Goal: Task Accomplishment & Management: Use online tool/utility

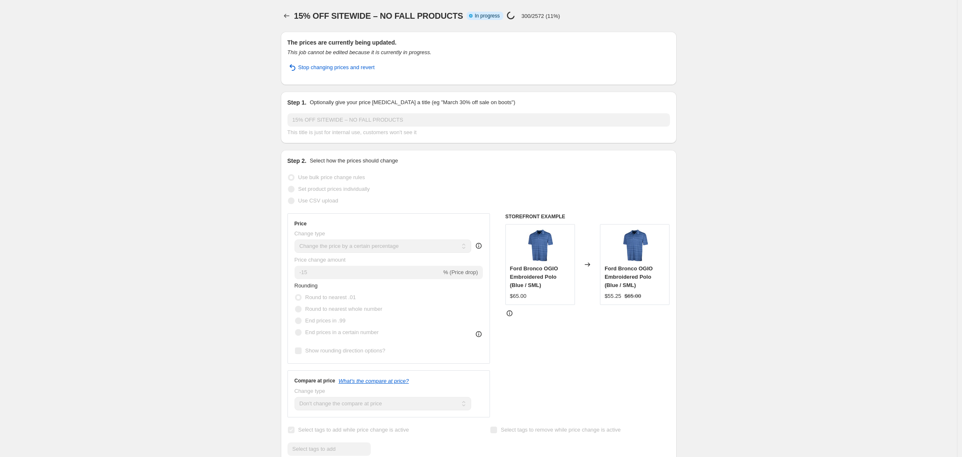
select select "percentage"
select select "no_change"
select select "product_status"
select select "tag"
select select "not_equal"
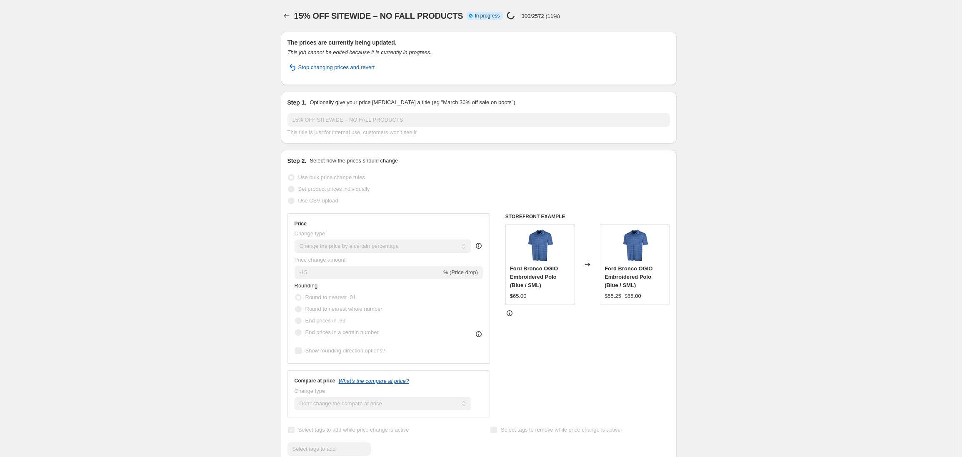
select select "tag"
select select "not_equal"
select select "tag"
select select "not_equal"
select select "tag"
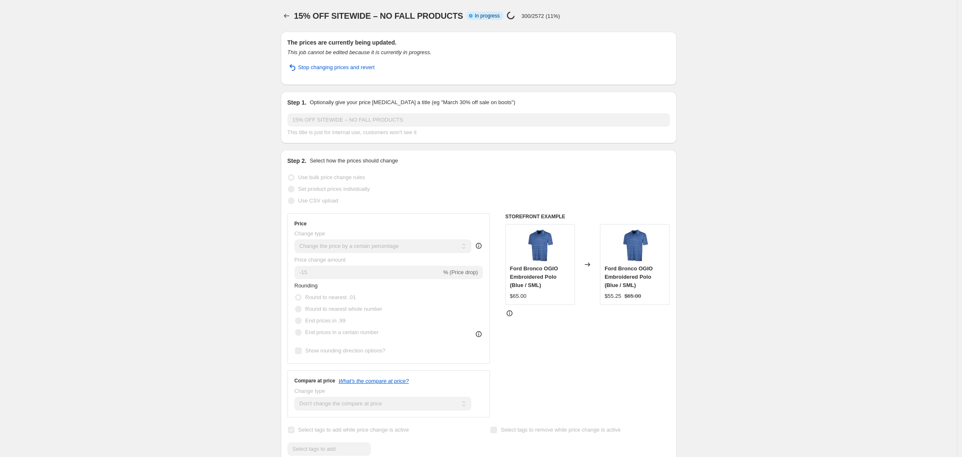
select select "not_equal"
select select "tag"
select select "not_equal"
select select "tag"
select select "not_equal"
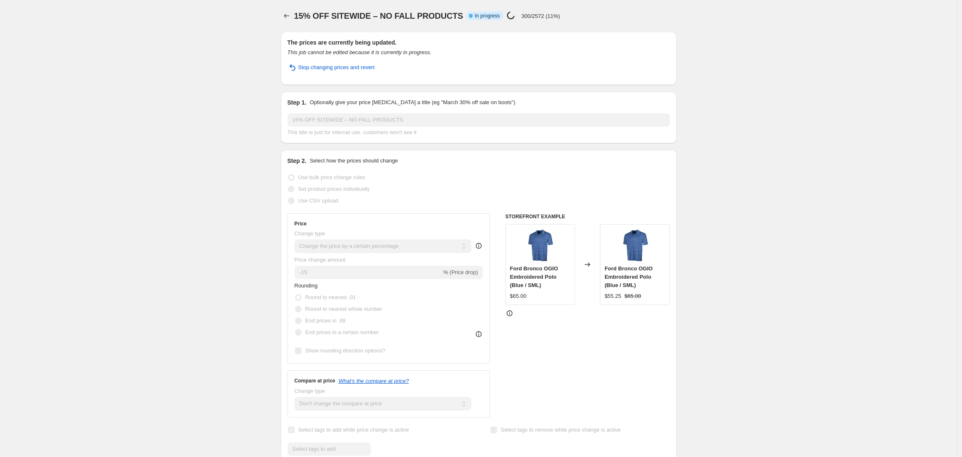
select select "tag"
select select "not_equal"
click at [289, 15] on icon "Price change jobs" at bounding box center [286, 16] width 8 height 8
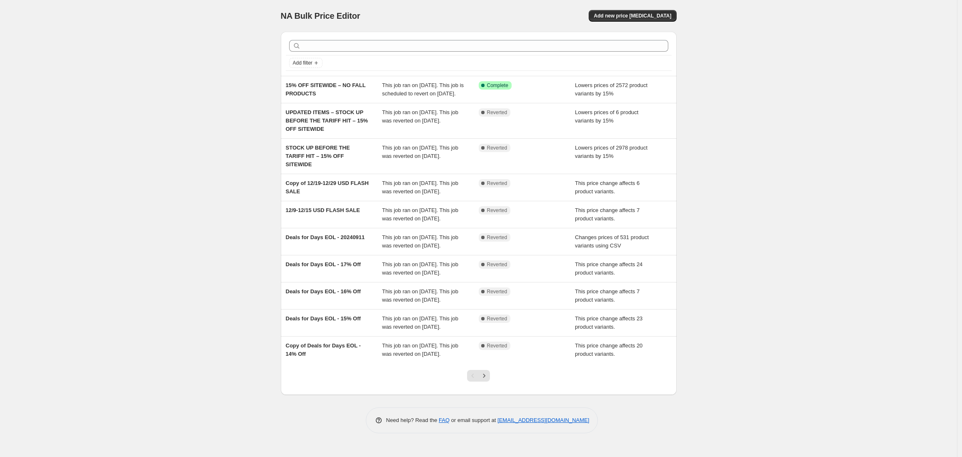
click at [142, 155] on div "NA Bulk Price Editor. This page is ready NA Bulk Price Editor Add new price cha…" at bounding box center [478, 228] width 957 height 457
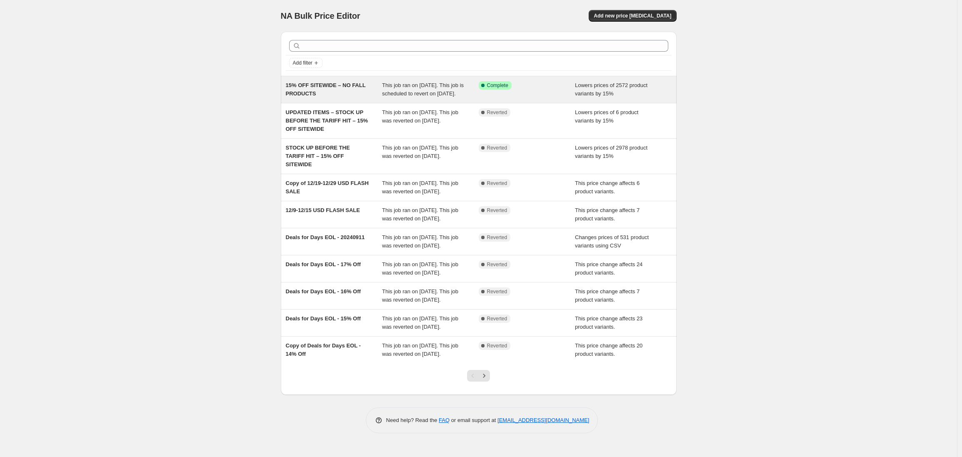
click at [407, 98] on div "This job ran on August 20, 2025. This job is scheduled to revert on September 1…" at bounding box center [430, 89] width 97 height 17
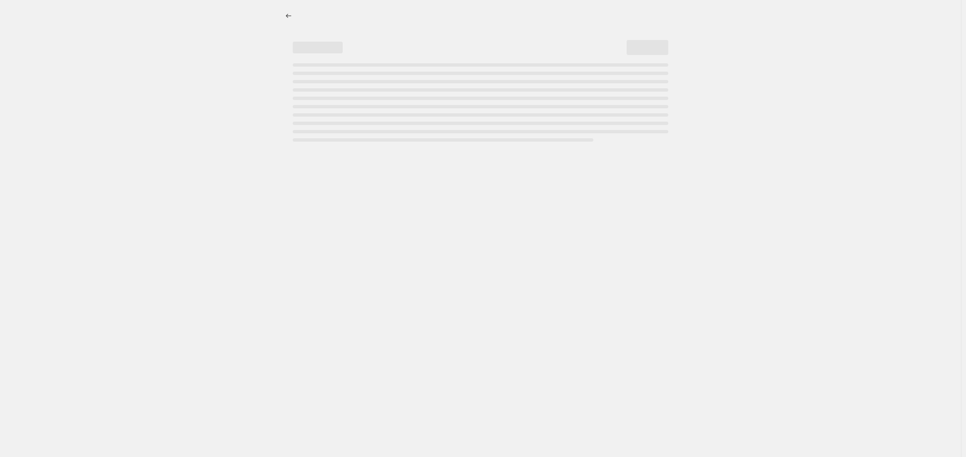
select select "percentage"
select select "no_change"
select select "product_status"
select select "tag"
select select "not_equal"
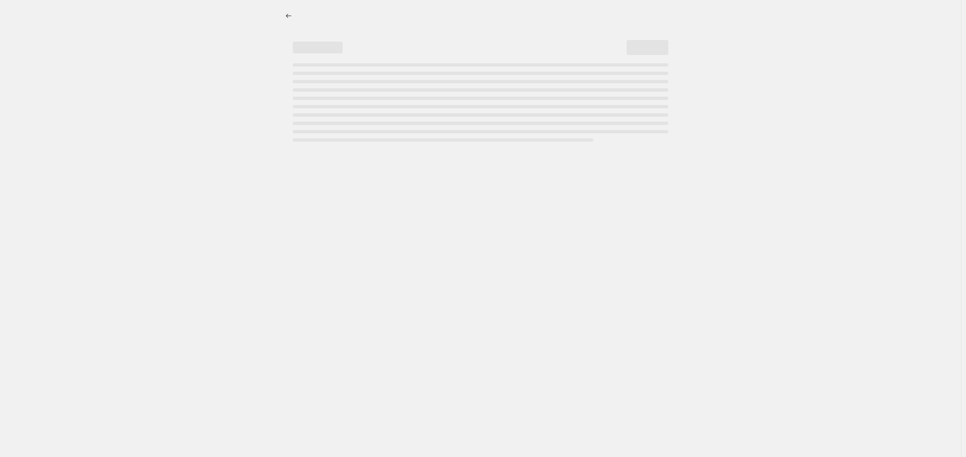
select select "tag"
select select "not_equal"
select select "tag"
select select "not_equal"
select select "tag"
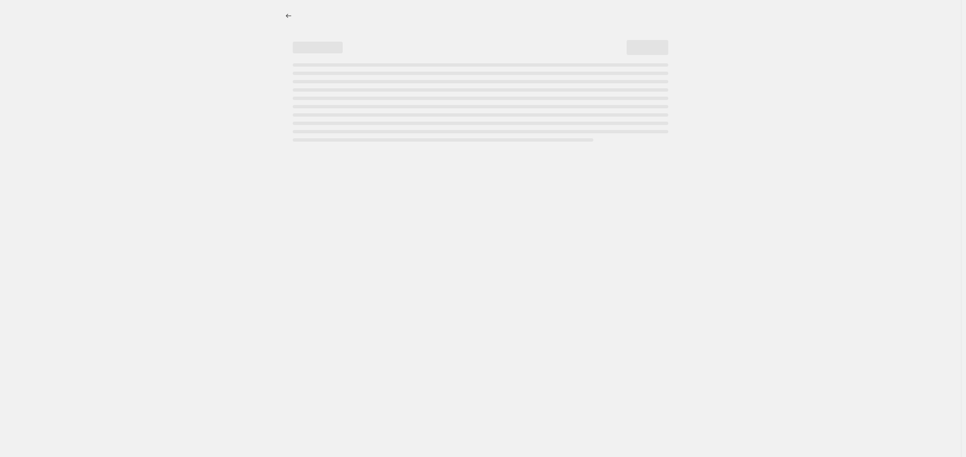
select select "not_equal"
select select "tag"
select select "not_equal"
select select "tag"
select select "not_equal"
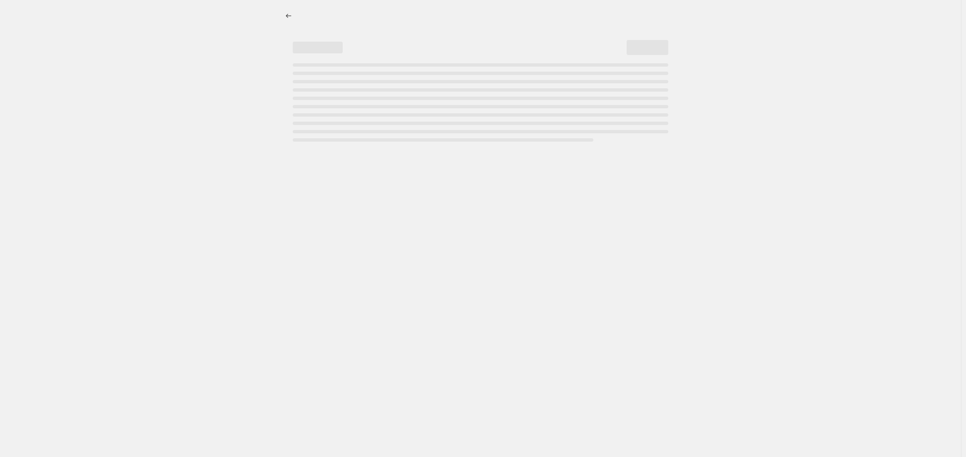
select select "tag"
select select "not_equal"
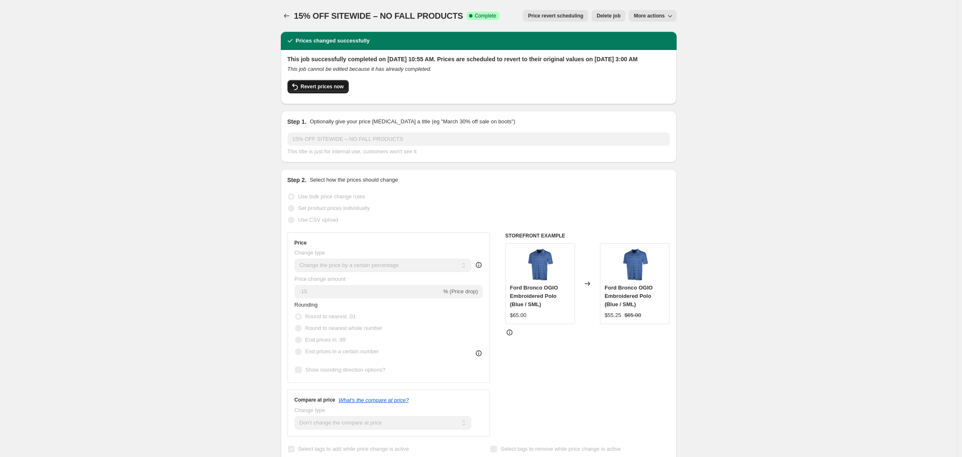
click at [323, 90] on span "Revert prices now" at bounding box center [322, 86] width 43 height 7
checkbox input "false"
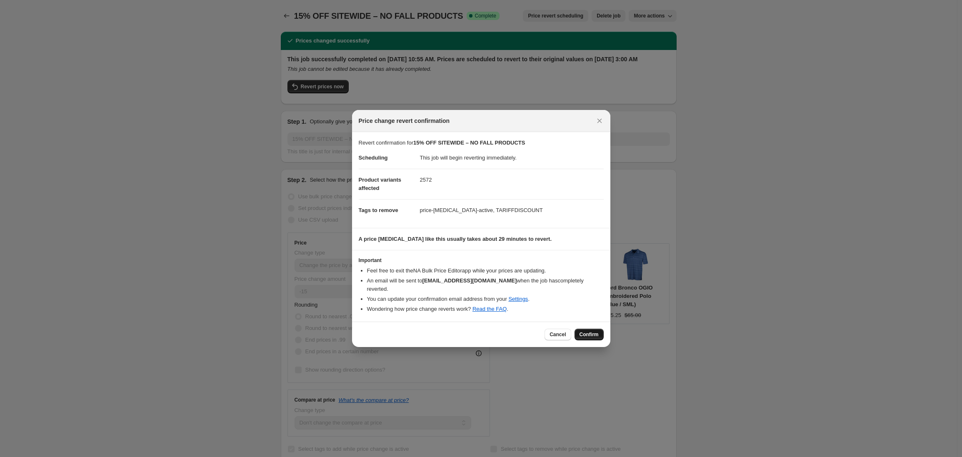
click at [586, 331] on span "Confirm" at bounding box center [588, 334] width 19 height 7
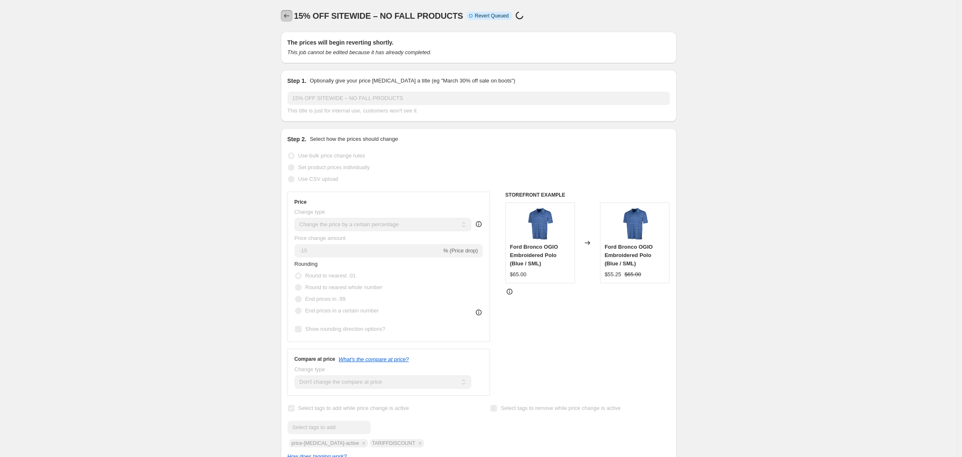
click at [287, 16] on icon "Price change jobs" at bounding box center [286, 16] width 8 height 8
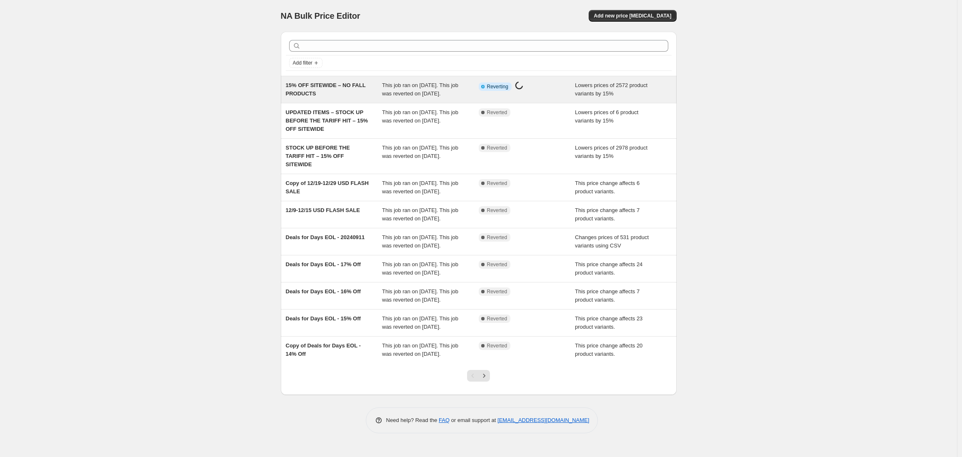
click at [397, 95] on span "This job ran on August 20, 2025. This job was reverted on August 20, 2025." at bounding box center [420, 89] width 76 height 15
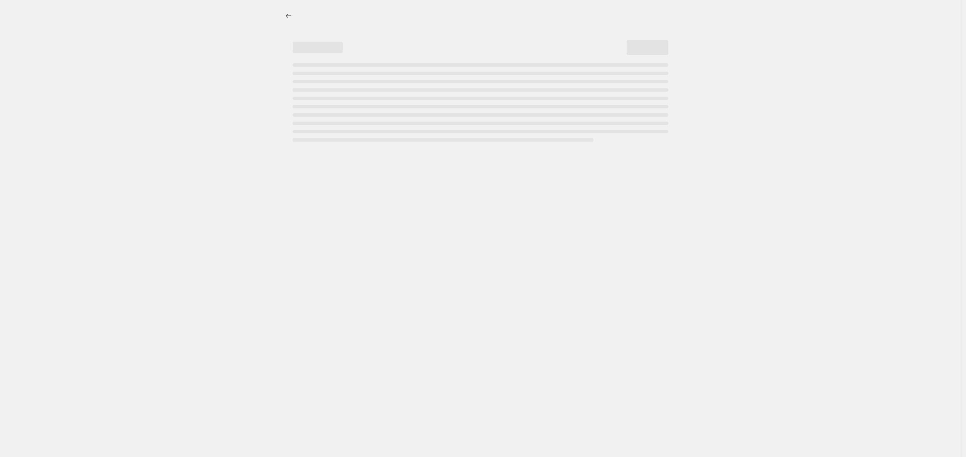
select select "percentage"
select select "no_change"
select select "product_status"
select select "tag"
select select "not_equal"
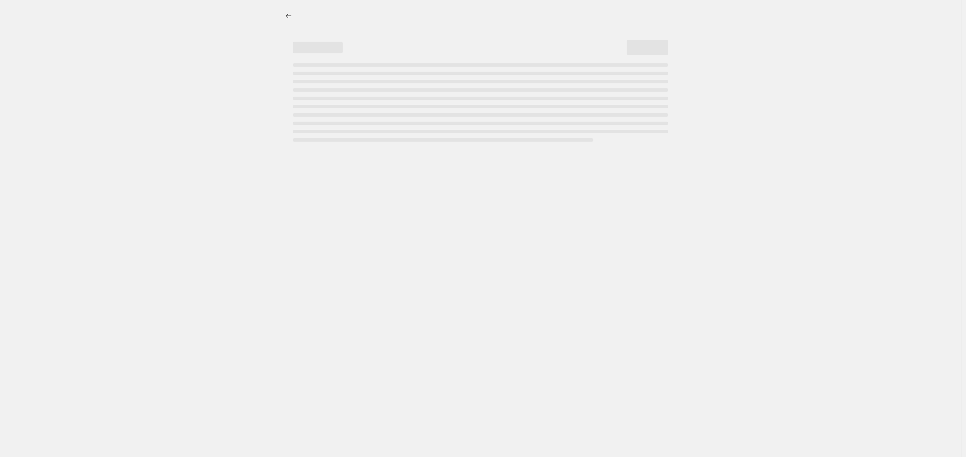
select select "tag"
select select "not_equal"
select select "tag"
select select "not_equal"
select select "tag"
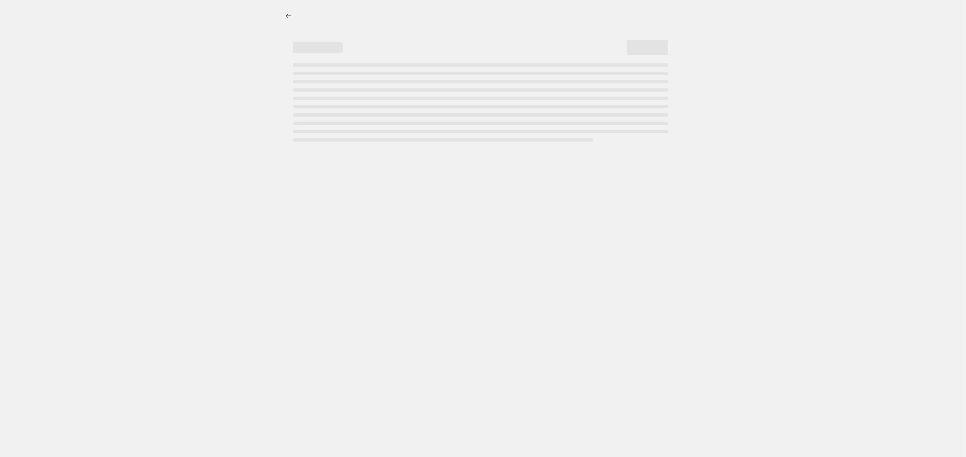
select select "not_equal"
select select "tag"
select select "not_equal"
select select "tag"
select select "not_equal"
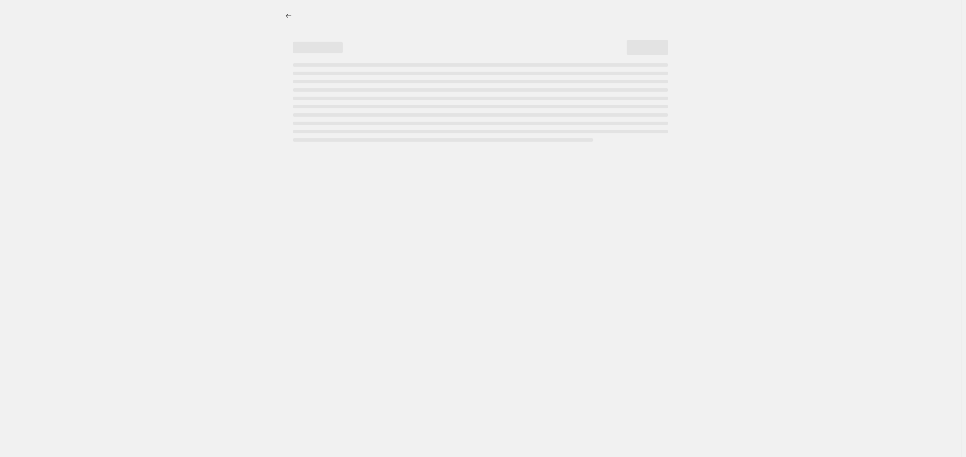
select select "tag"
select select "not_equal"
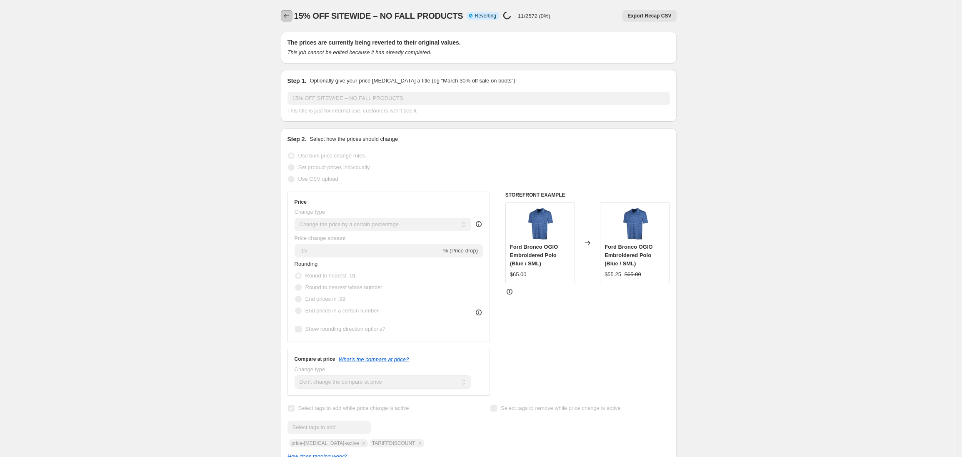
click at [287, 18] on icon "Price change jobs" at bounding box center [286, 16] width 8 height 8
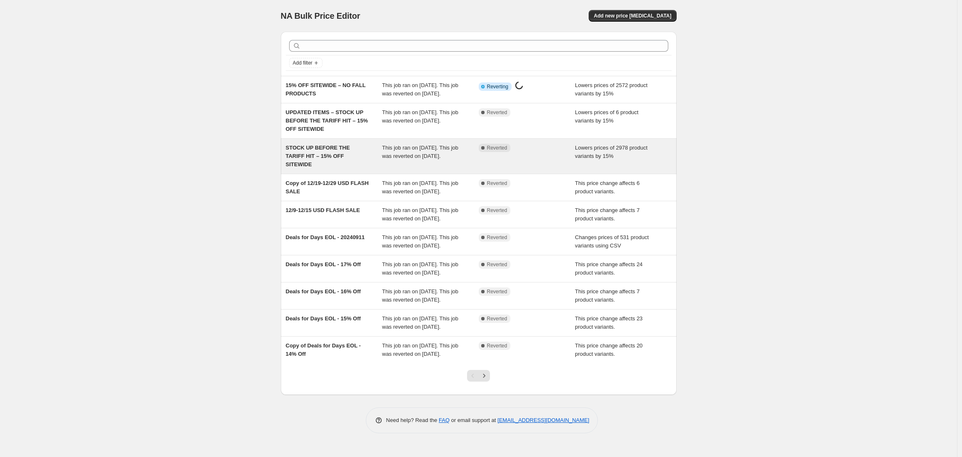
click at [437, 159] on span "This job ran on August 18, 2025. This job was reverted on August 20, 2025." at bounding box center [420, 152] width 76 height 15
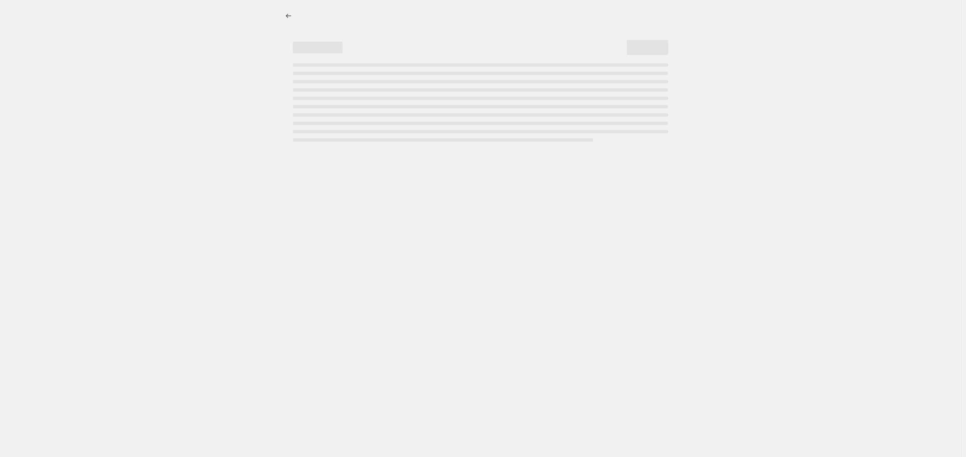
select select "percentage"
select select "no_change"
select select "product_status"
select select "tag"
select select "not_equal"
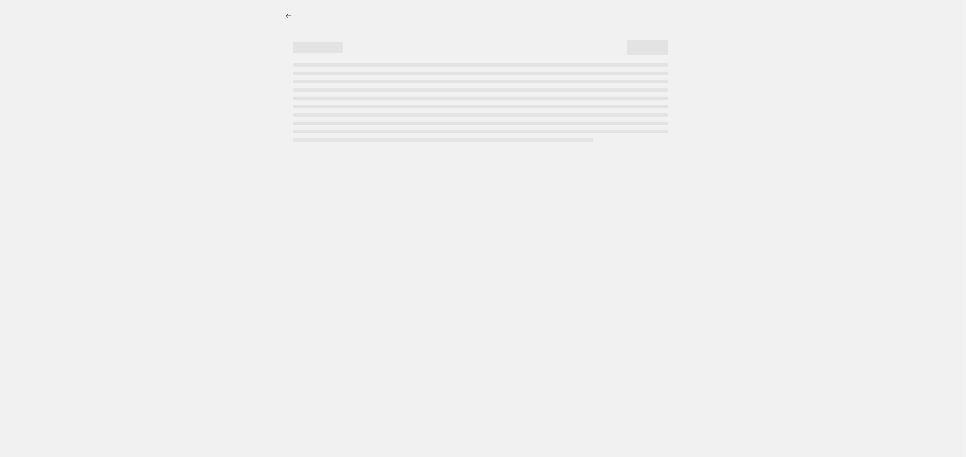
select select "tag"
select select "not_equal"
select select "tag"
select select "not_equal"
select select "tag"
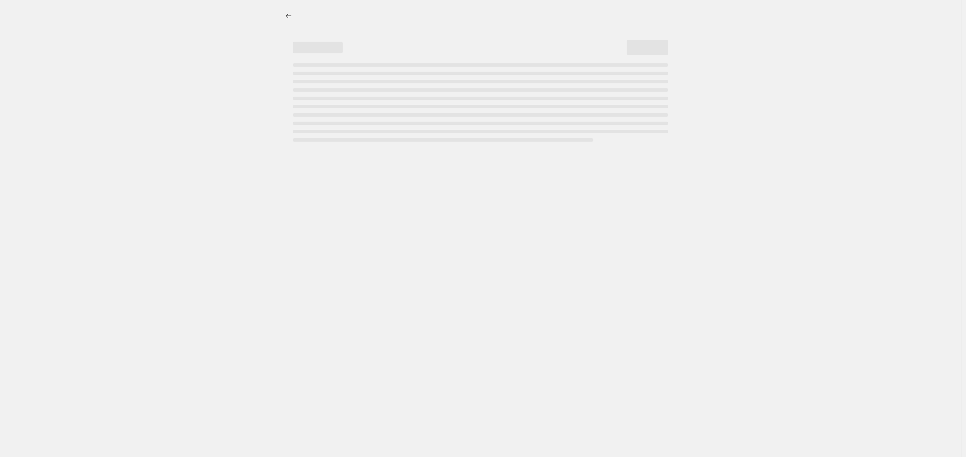
select select "not_equal"
select select "tag"
select select "not_equal"
select select "tag"
select select "not_equal"
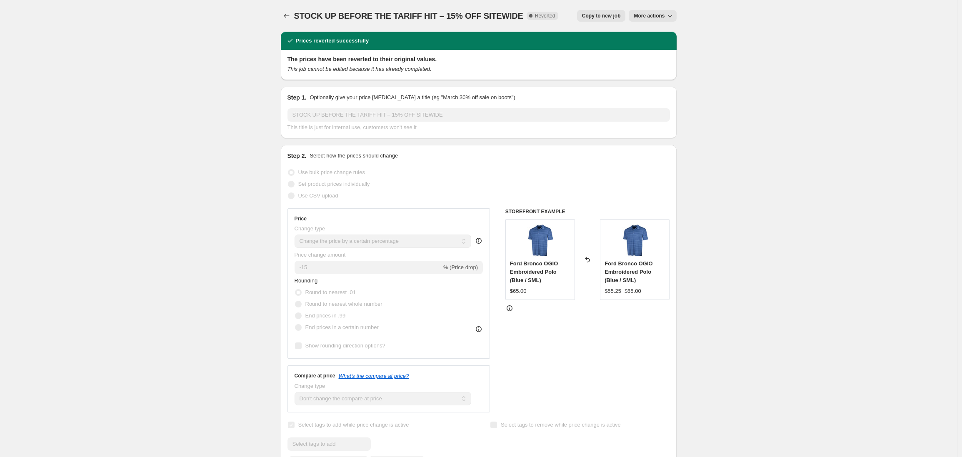
click at [600, 17] on span "Copy to new job" at bounding box center [601, 15] width 39 height 7
select select "percentage"
select select "no_change"
select select "product_status"
select select "tag"
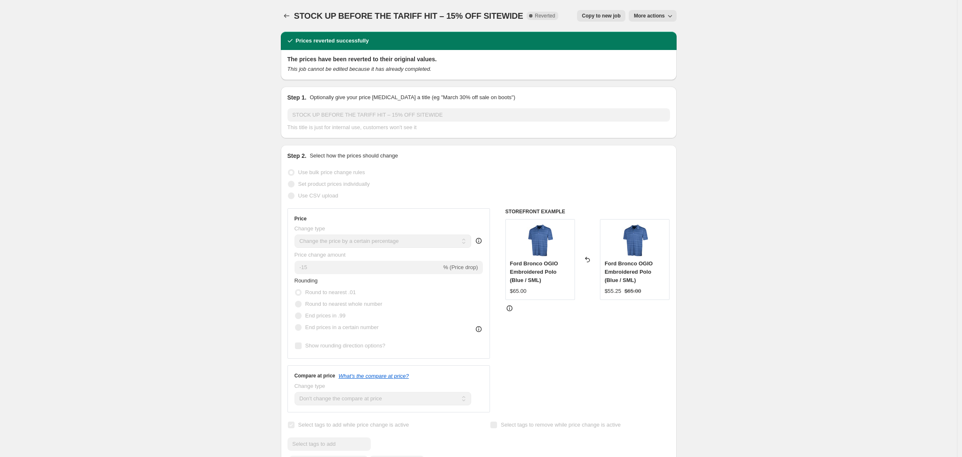
select select "not_equal"
select select "tag"
select select "not_equal"
select select "tag"
select select "not_equal"
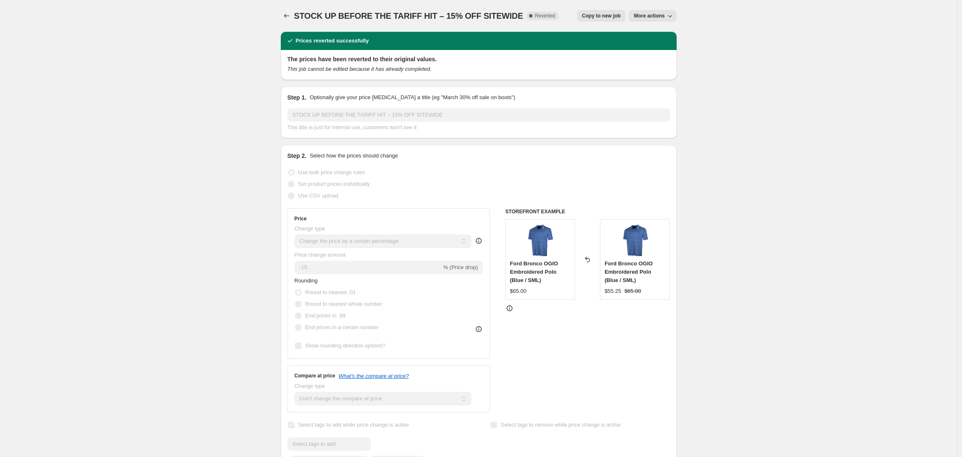
select select "tag"
select select "not_equal"
select select "tag"
select select "not_equal"
select select "tag"
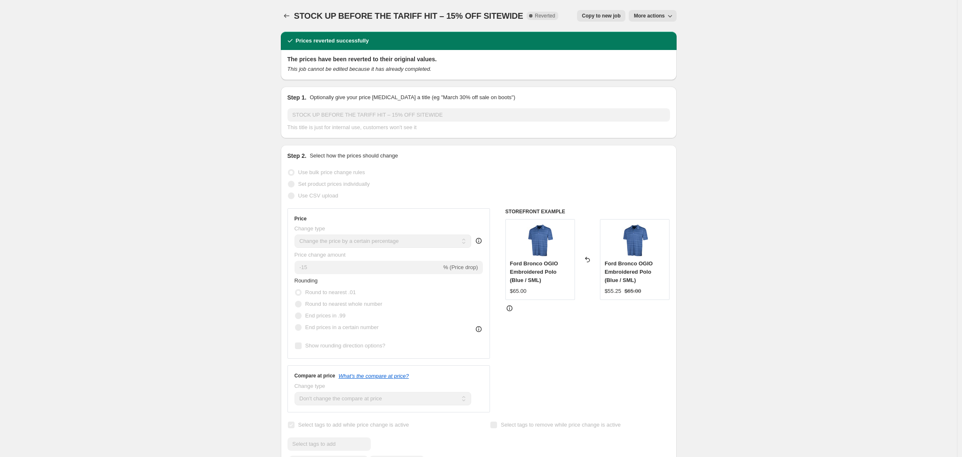
select select "not_equal"
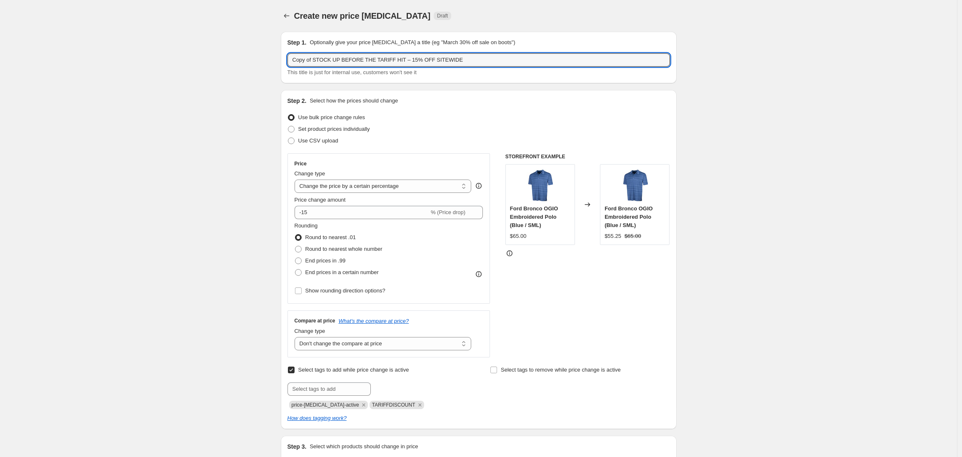
drag, startPoint x: 414, startPoint y: 60, endPoint x: 273, endPoint y: 58, distance: 141.2
click at [356, 60] on input "15% OFF SITEWIDE" at bounding box center [478, 59] width 382 height 13
type input "15% OFF SITEWIDE - NO FALL PRODUCTS"
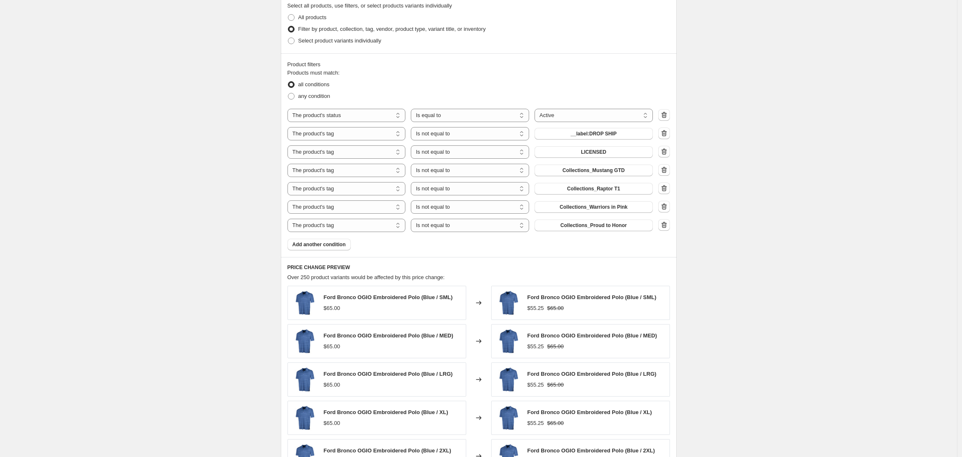
scroll to position [457, 0]
click at [318, 245] on span "Add another condition" at bounding box center [318, 243] width 53 height 7
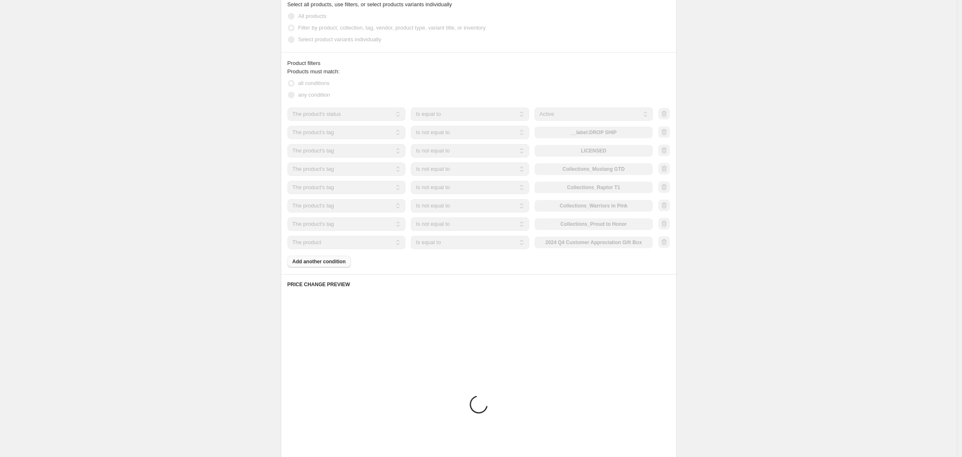
scroll to position [434, 0]
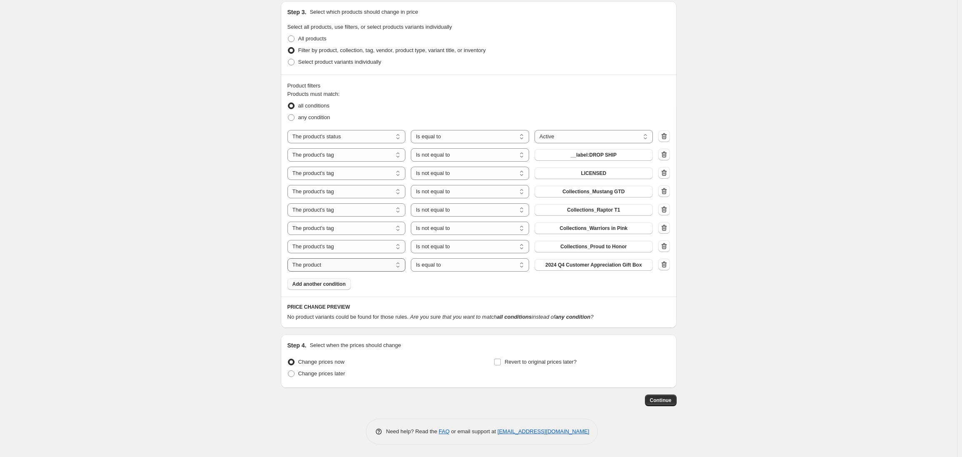
click at [320, 267] on select "The product The product's collection The product's tag The product's vendor The…" at bounding box center [346, 264] width 118 height 13
select select "tag"
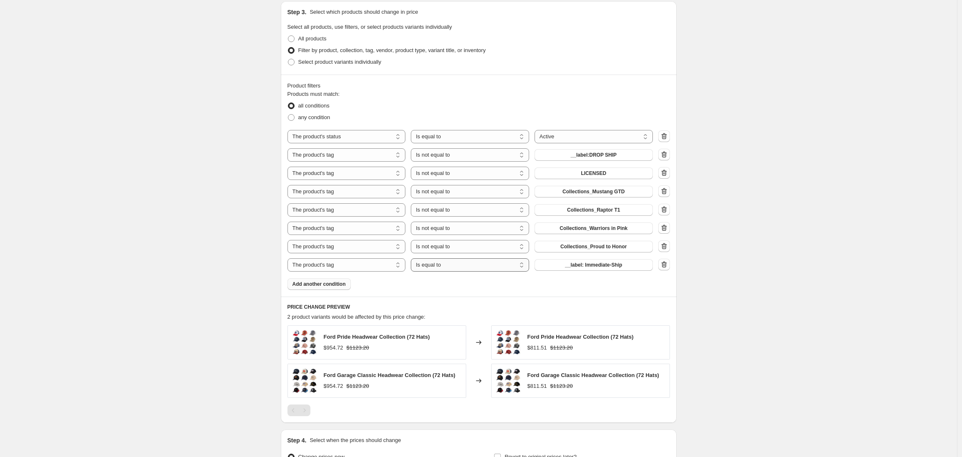
click at [455, 267] on select "Is equal to Is not equal to" at bounding box center [470, 264] width 118 height 13
select select "not_equal"
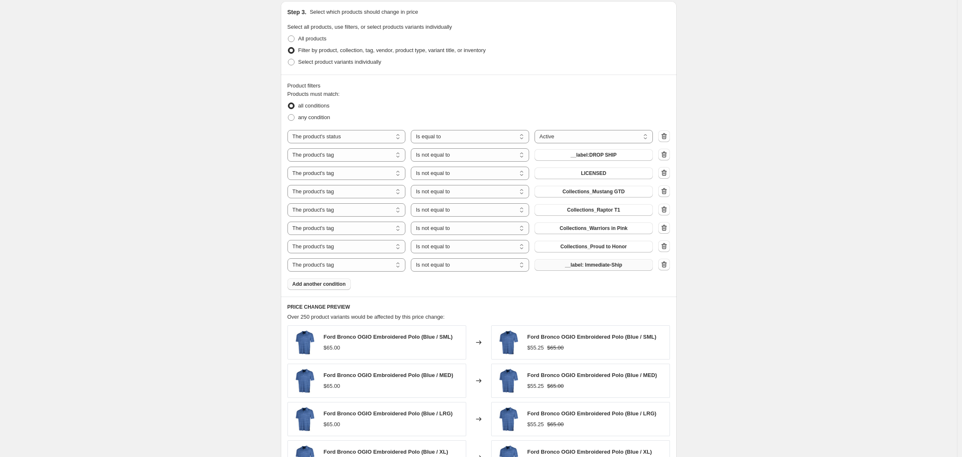
click at [571, 266] on span "__label: Immediate-Ship" at bounding box center [593, 265] width 57 height 7
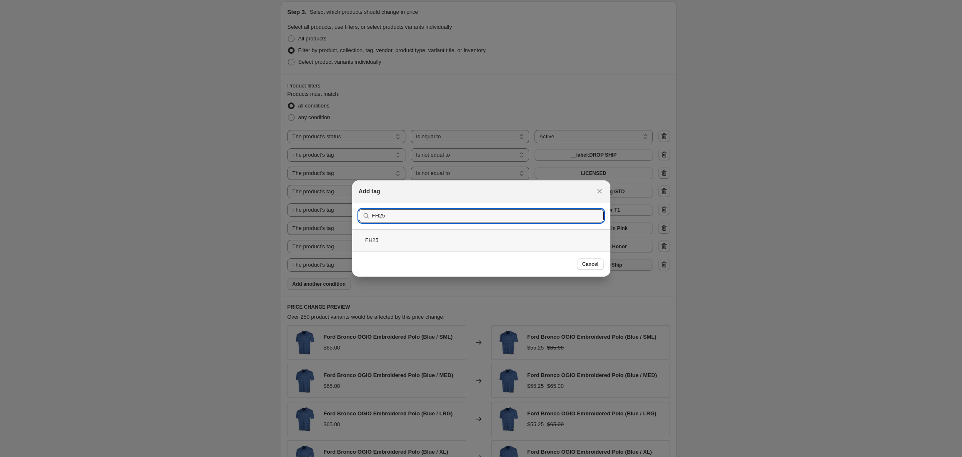
type input "FH25"
click at [381, 237] on div "FH25" at bounding box center [481, 240] width 258 height 22
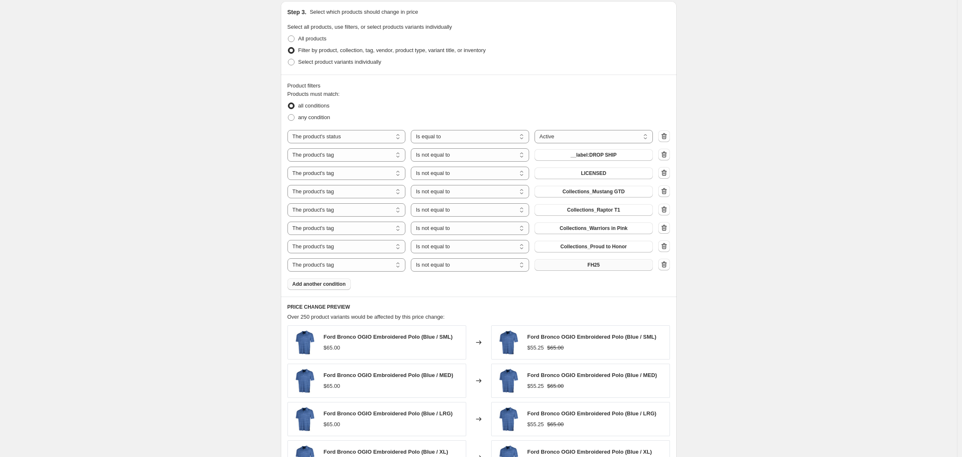
click at [311, 284] on span "Add another condition" at bounding box center [318, 284] width 53 height 7
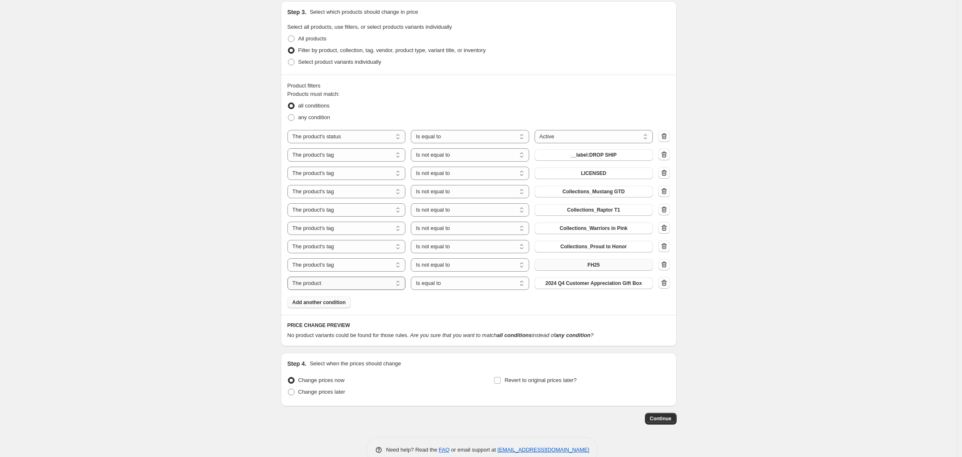
click at [328, 284] on select "The product The product's collection The product's tag The product's vendor The…" at bounding box center [346, 283] width 118 height 13
select select "tag"
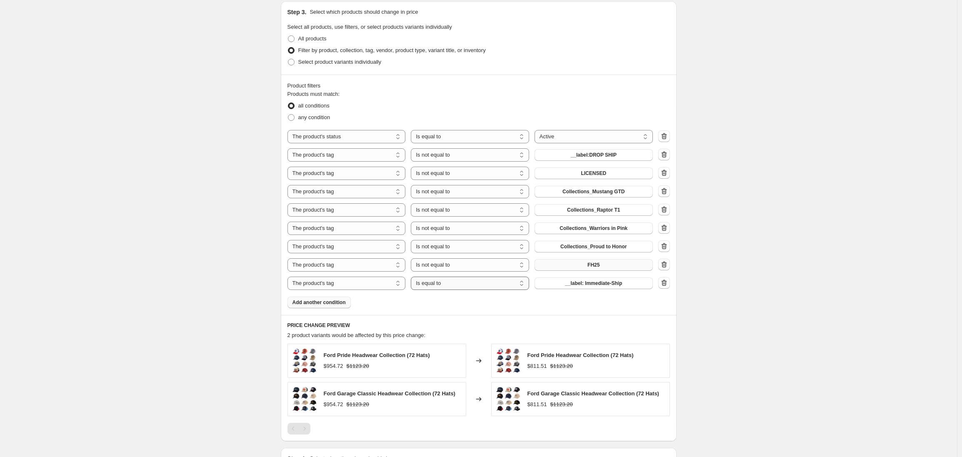
click at [463, 282] on select "Is equal to Is not equal to" at bounding box center [470, 283] width 118 height 13
select select "not_equal"
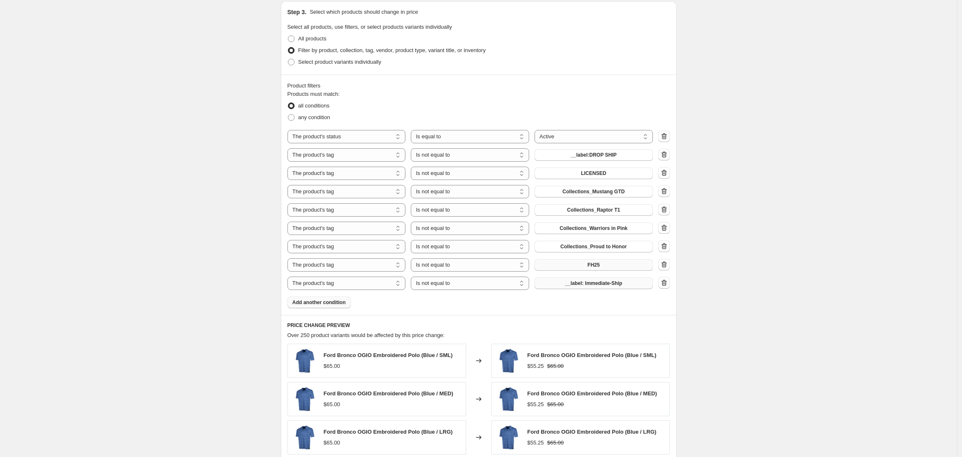
click at [569, 283] on span "__label: Immediate-Ship" at bounding box center [593, 283] width 57 height 7
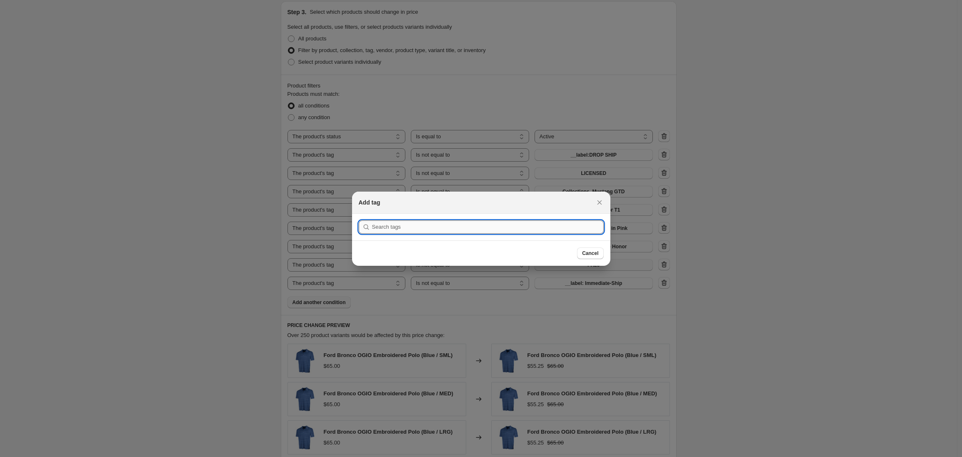
click at [455, 229] on input ":rk2:" at bounding box center [488, 226] width 232 height 13
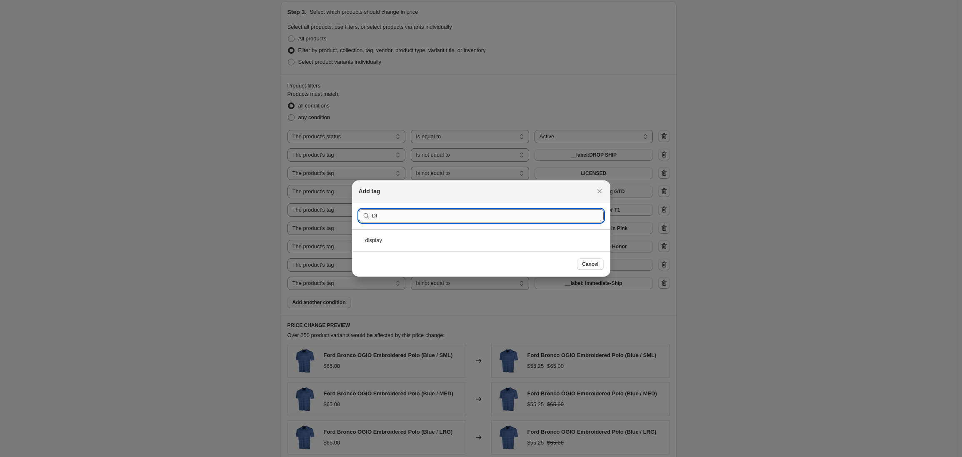
type input "D"
type input "L"
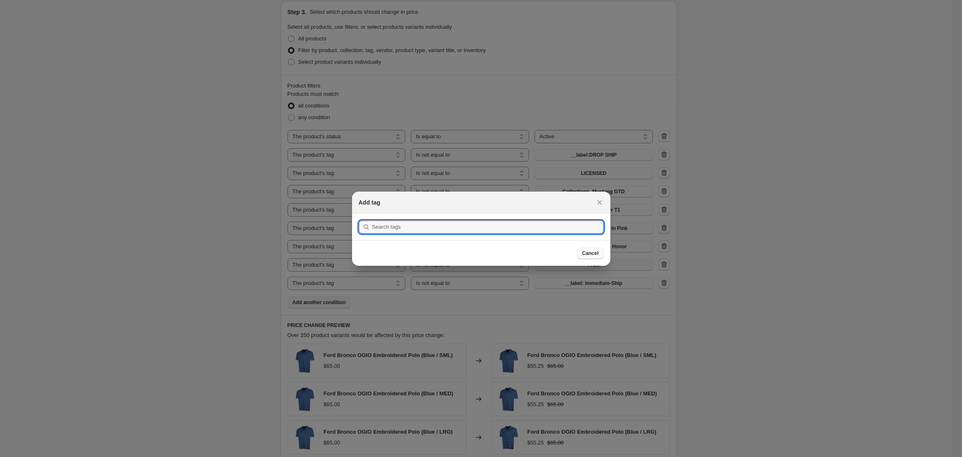
click at [586, 255] on span "Cancel" at bounding box center [590, 253] width 16 height 7
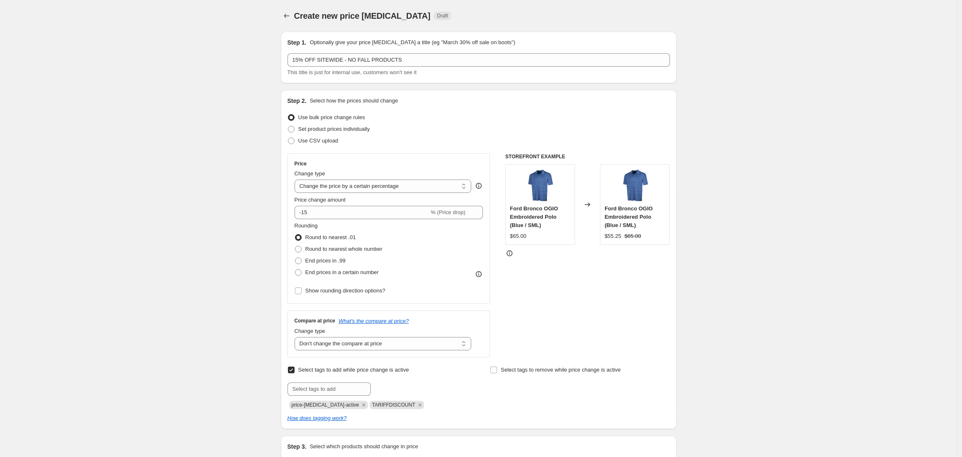
scroll to position [434, 0]
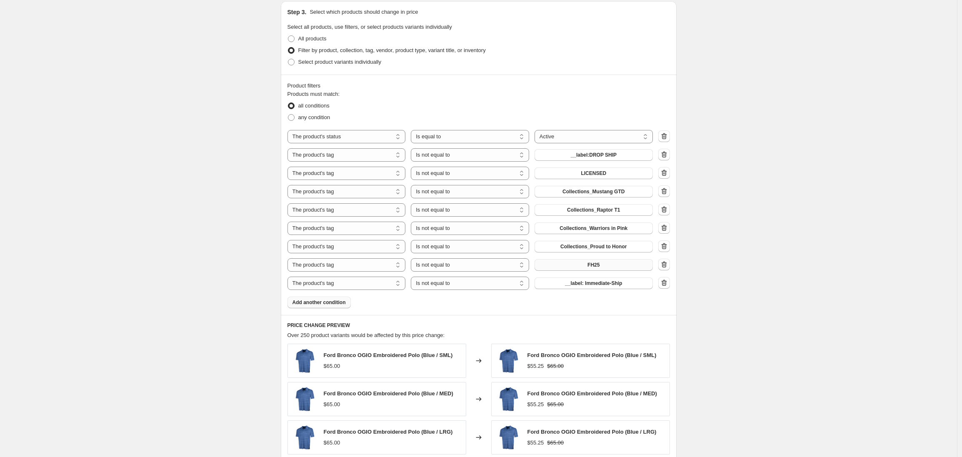
click at [183, 251] on div "Create new price change job. This page is ready Create new price change job Dra…" at bounding box center [478, 126] width 957 height 1120
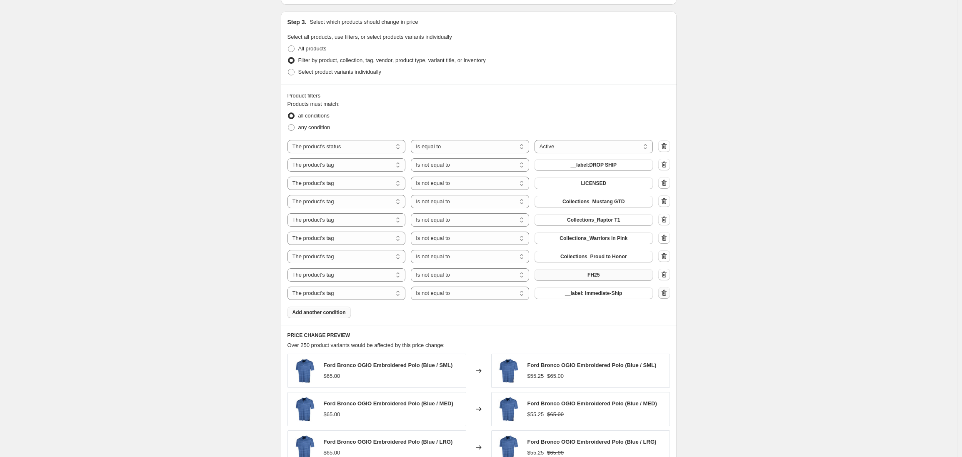
click at [670, 294] on button "button" at bounding box center [664, 293] width 12 height 12
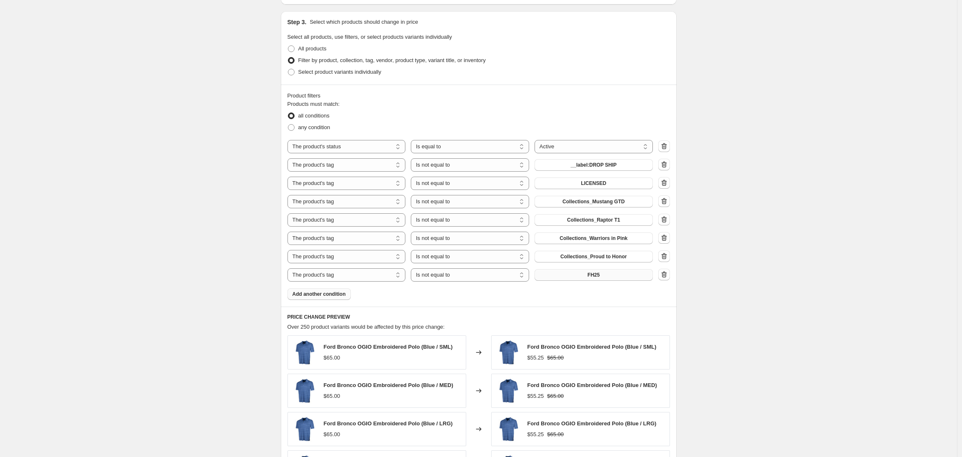
click at [196, 274] on div "Create new price change job. This page is ready Create new price change job Dra…" at bounding box center [478, 126] width 957 height 1101
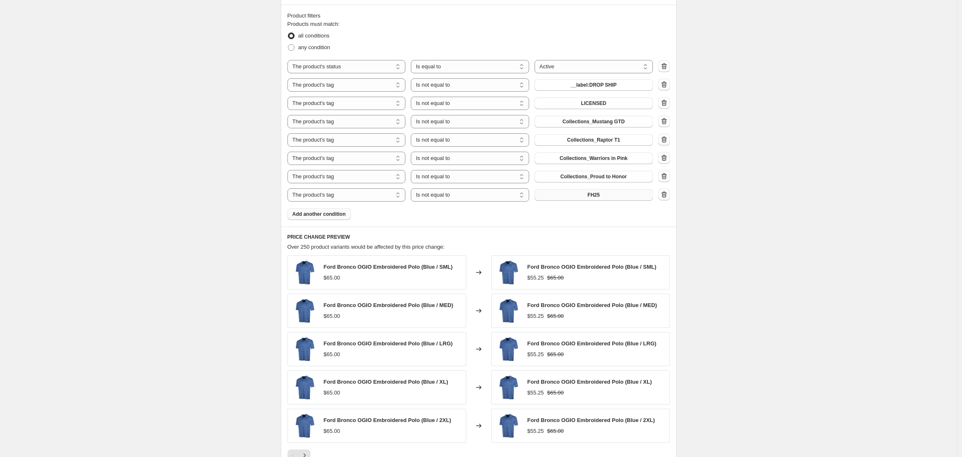
scroll to position [644, 0]
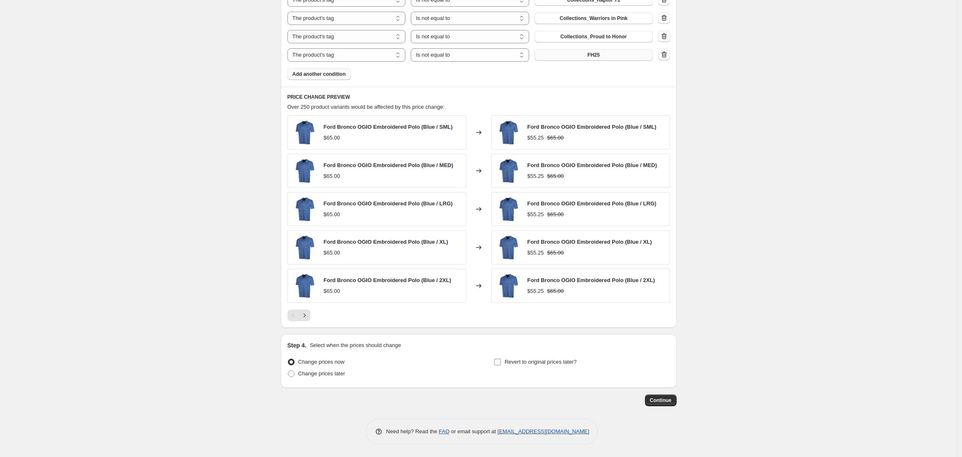
click at [501, 364] on span at bounding box center [497, 361] width 7 height 7
click at [501, 364] on input "Revert to original prices later?" at bounding box center [497, 362] width 7 height 7
checkbox input "true"
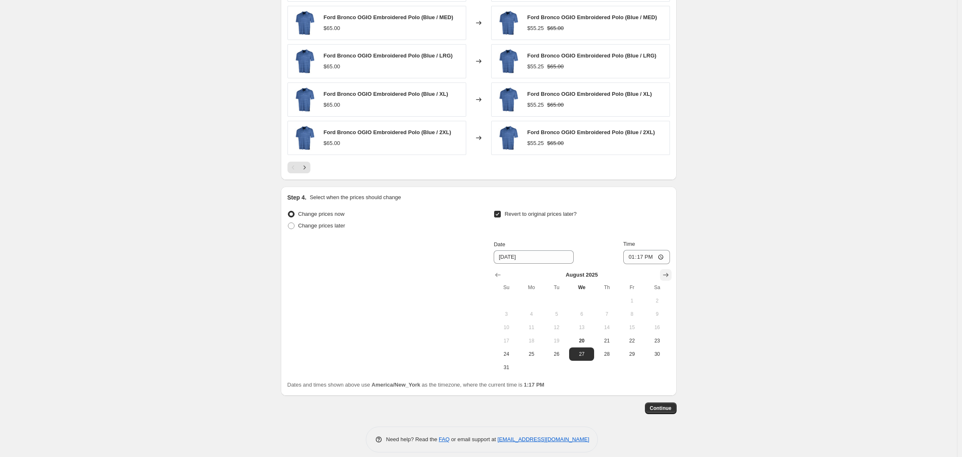
click at [668, 275] on icon "Show next month, September 2025" at bounding box center [665, 275] width 8 height 8
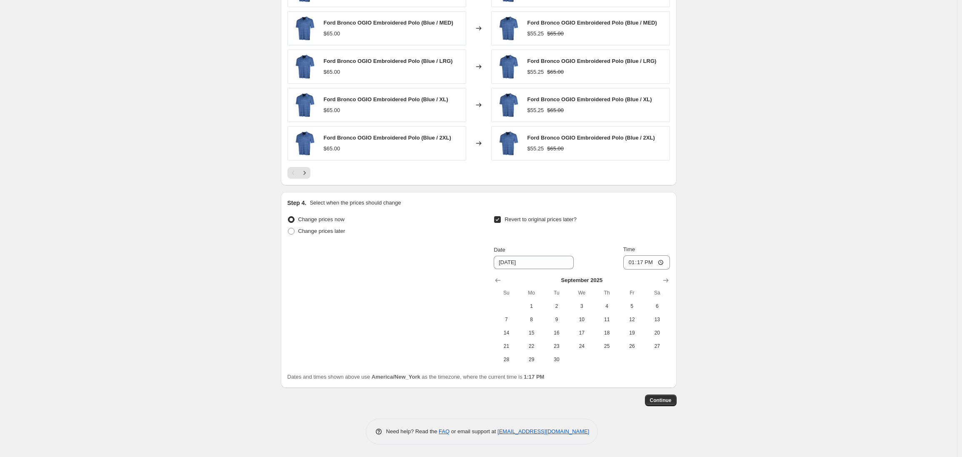
scroll to position [787, 0]
click at [535, 334] on span "15" at bounding box center [531, 332] width 18 height 7
type input "9/15/2025"
click at [634, 264] on input "13:17" at bounding box center [646, 262] width 47 height 14
type input "03:00"
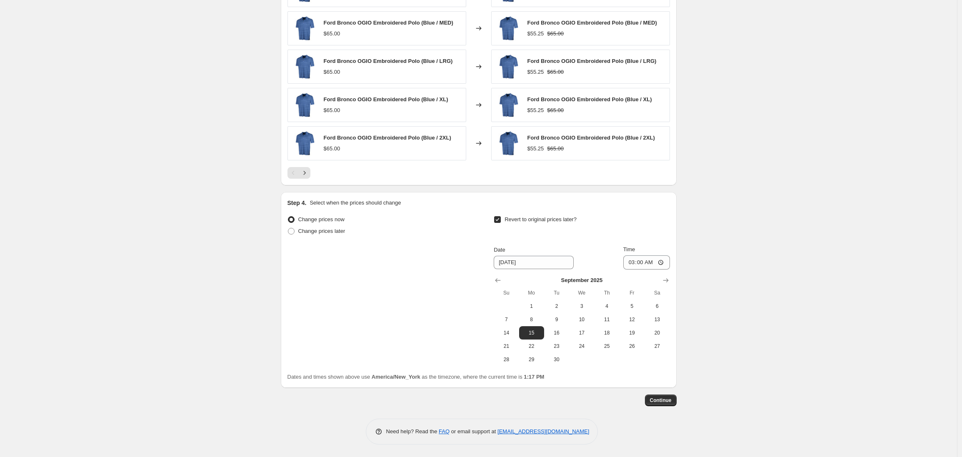
click at [663, 401] on span "Continue" at bounding box center [661, 400] width 22 height 7
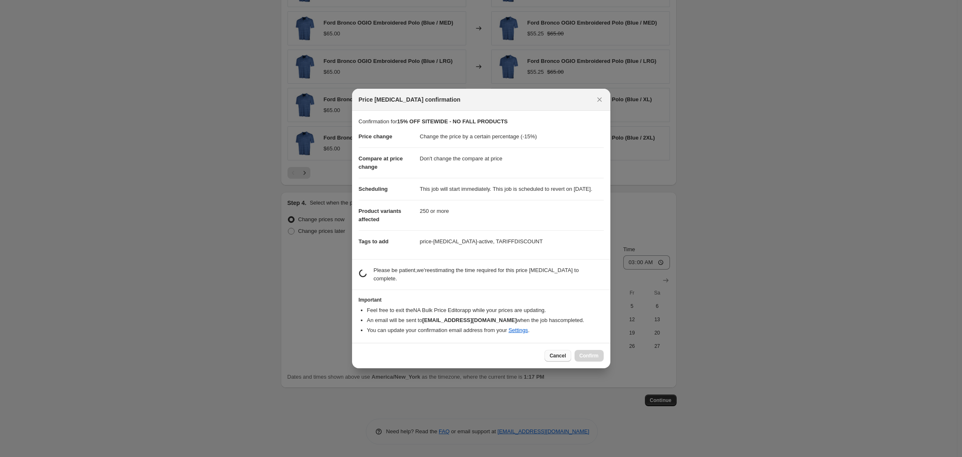
click at [559, 359] on span "Cancel" at bounding box center [557, 355] width 16 height 7
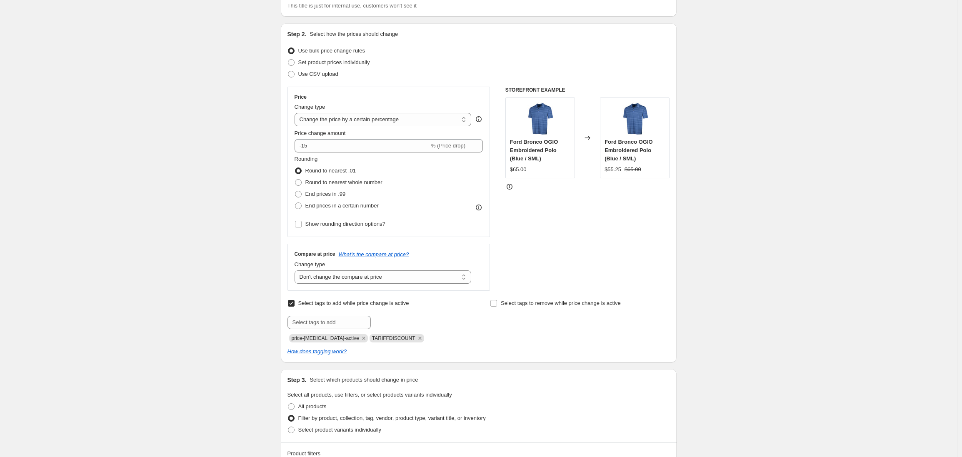
scroll to position [0, 0]
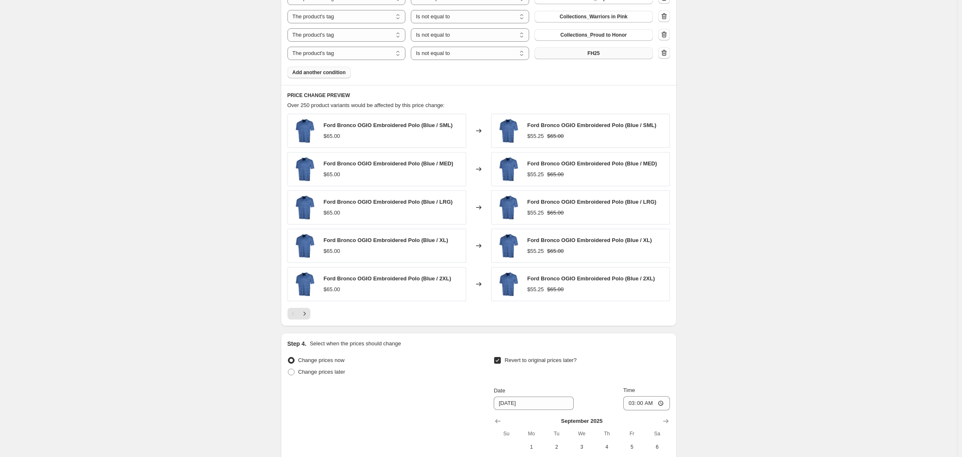
scroll to position [647, 0]
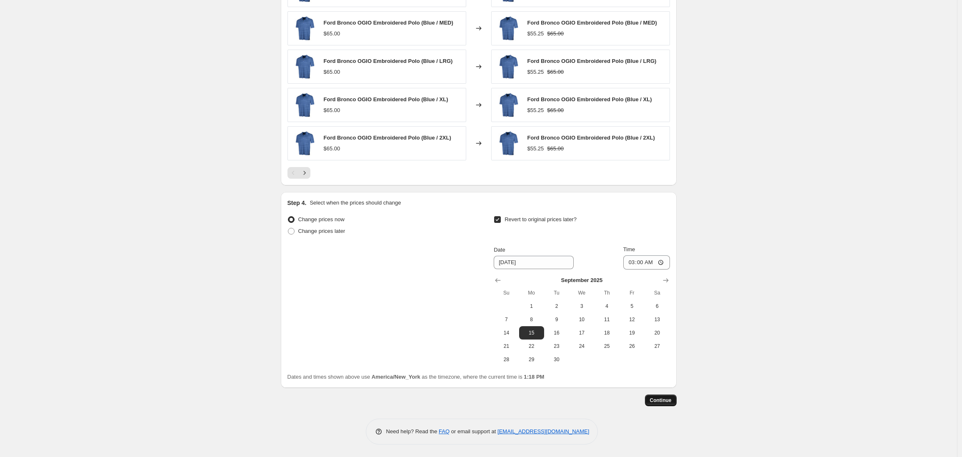
click at [656, 402] on span "Continue" at bounding box center [661, 400] width 22 height 7
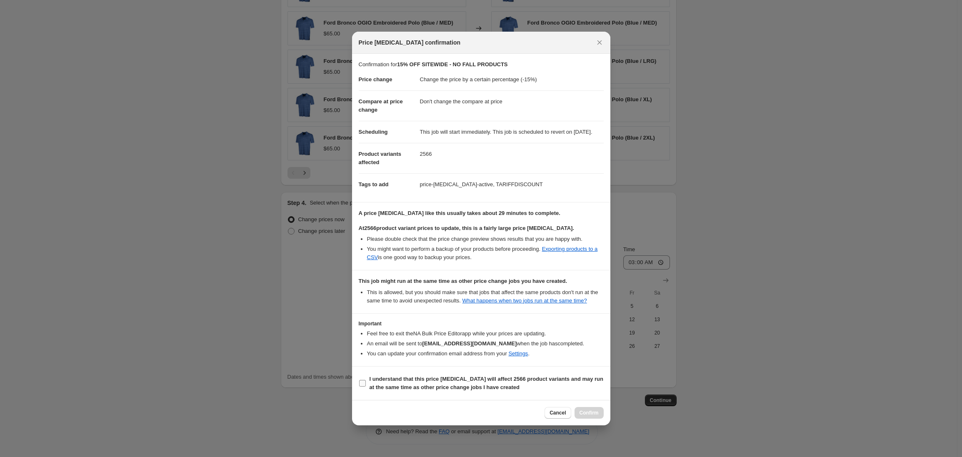
click at [362, 387] on input "I understand that this price change job will affect 2566 product variants and m…" at bounding box center [362, 383] width 7 height 7
checkbox input "true"
click at [588, 416] on span "Confirm" at bounding box center [588, 412] width 19 height 7
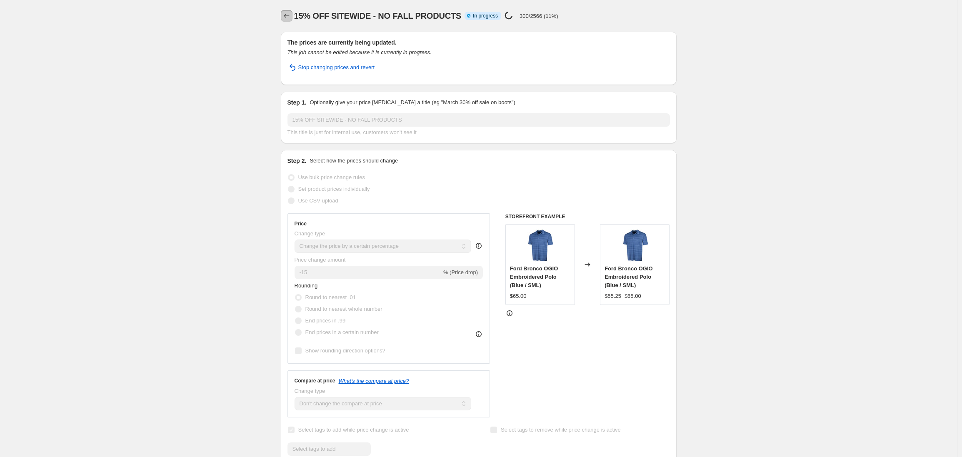
click at [289, 16] on icon "Price change jobs" at bounding box center [286, 16] width 8 height 8
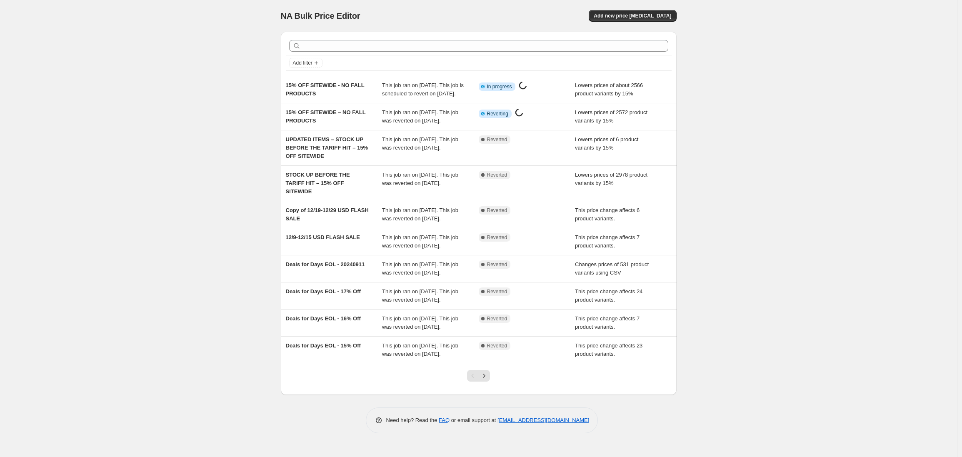
click at [207, 44] on div "NA Bulk Price Editor. This page is ready NA Bulk Price Editor Add new price cha…" at bounding box center [478, 228] width 957 height 457
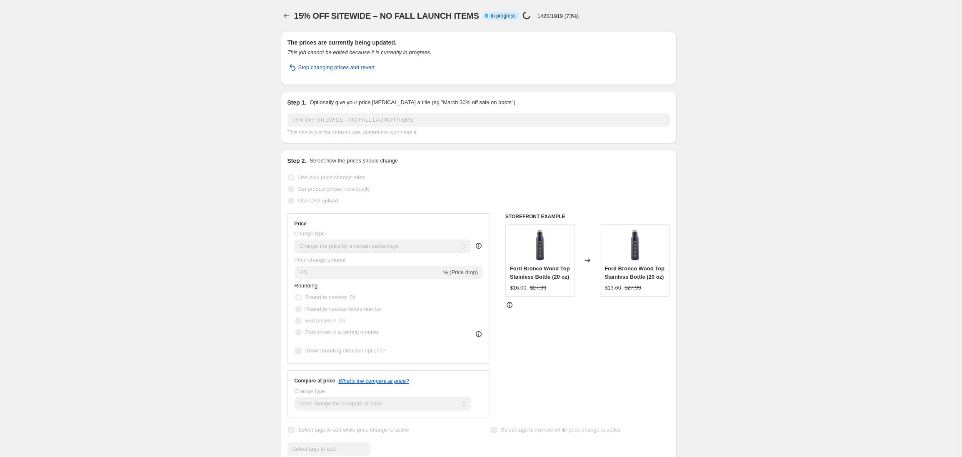
select select "percentage"
select select "no_change"
select select "product_status"
select select "tag"
select select "not_equal"
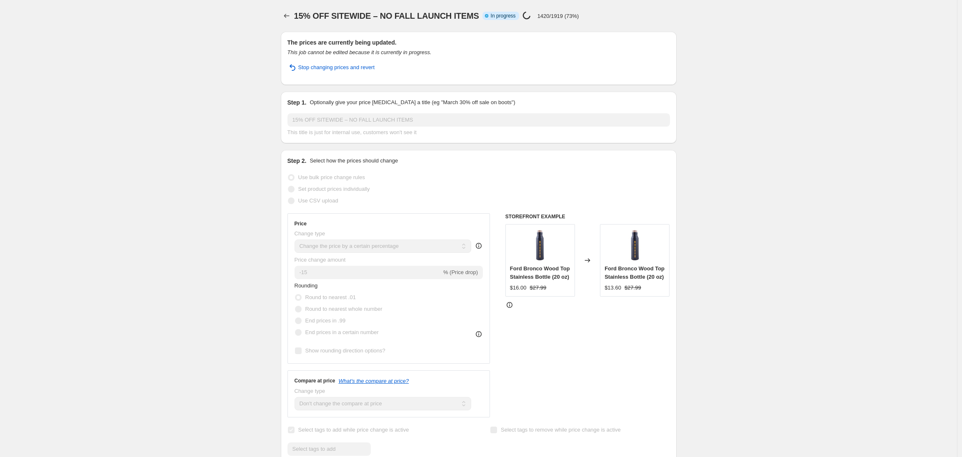
select select "tag"
select select "not_equal"
select select "tag"
select select "not_equal"
select select "tag"
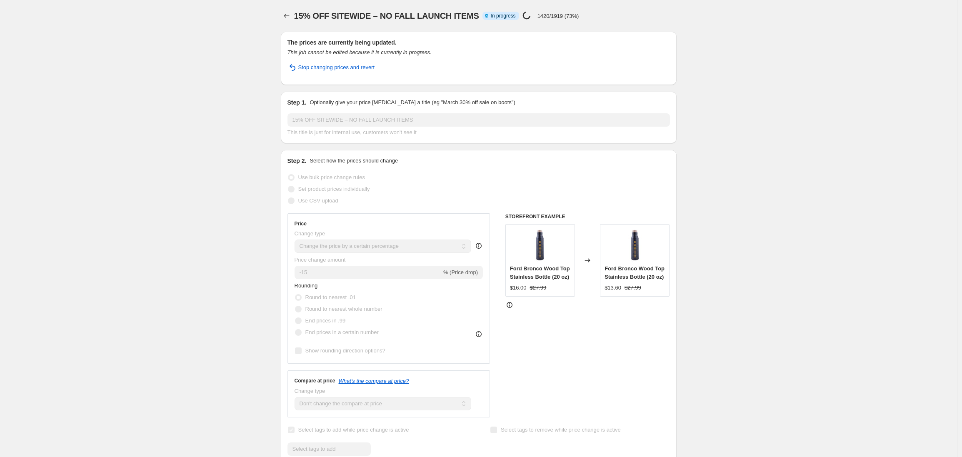
select select "not_equal"
select select "tag"
select select "not_equal"
select select "tag"
select select "not_equal"
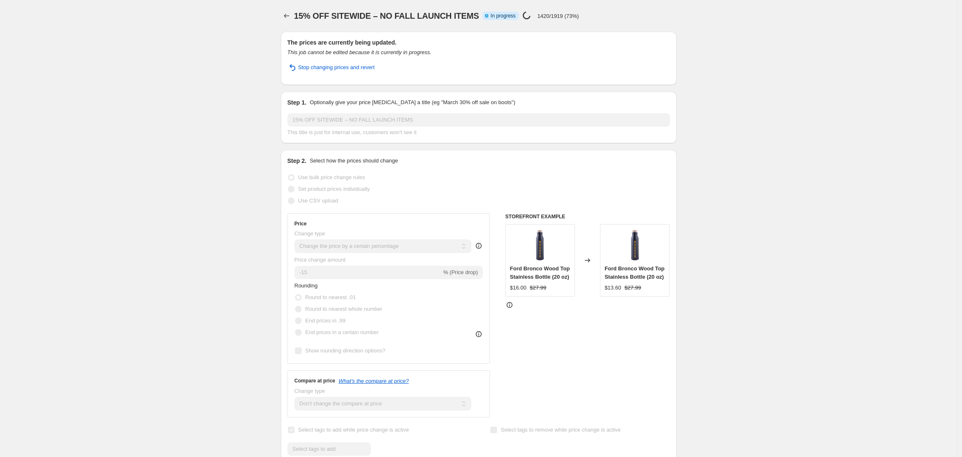
select select "tag"
select select "not_equal"
click at [288, 15] on icon "Price change jobs" at bounding box center [286, 16] width 8 height 8
